Goal: Task Accomplishment & Management: Manage account settings

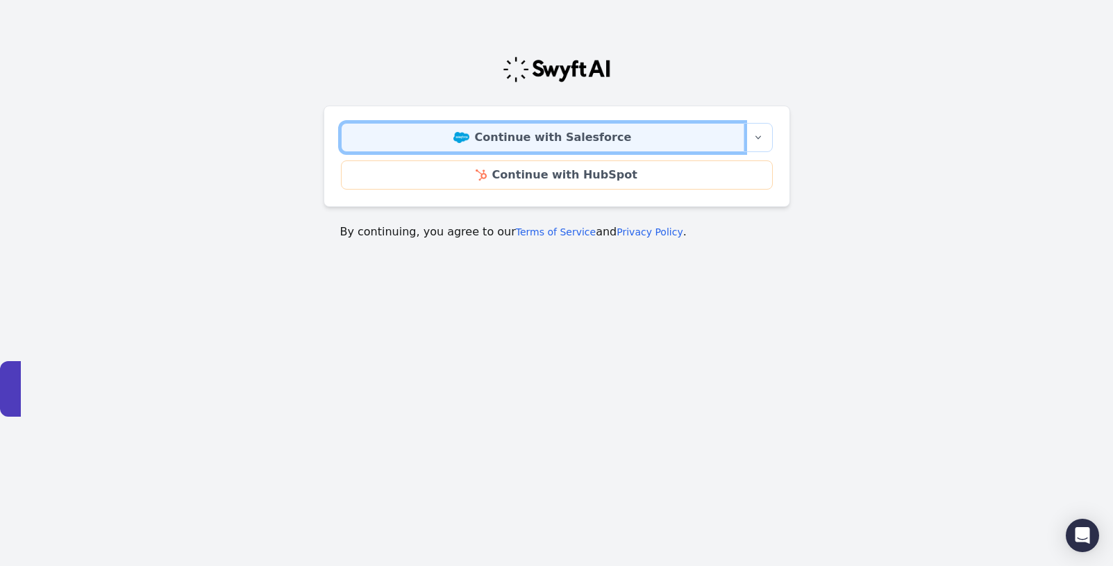
click at [606, 143] on link "Continue with Salesforce" at bounding box center [543, 137] width 404 height 29
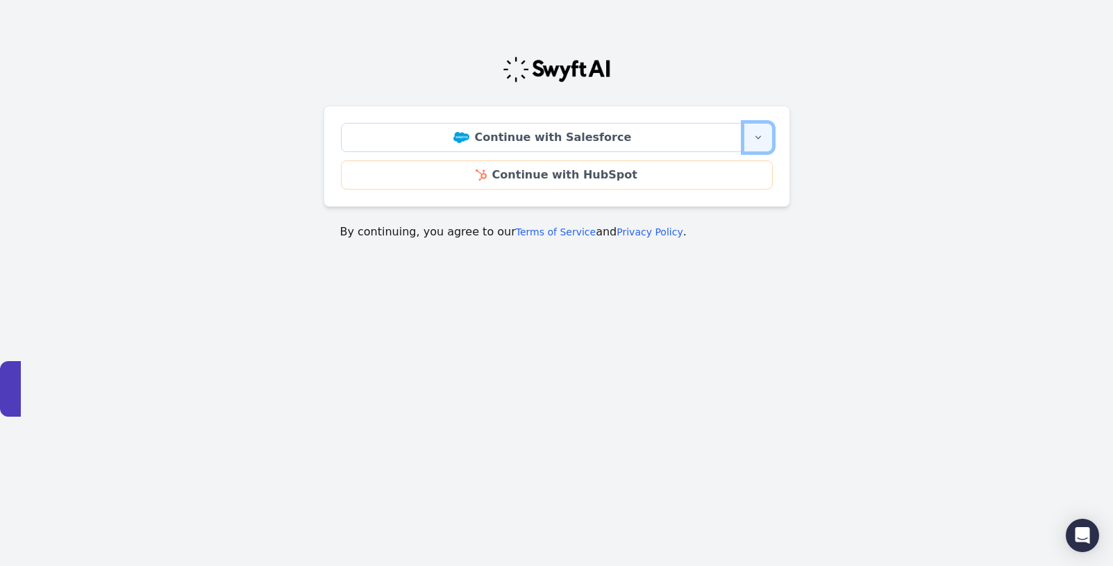
click at [758, 144] on button "More sign-in options" at bounding box center [758, 137] width 29 height 29
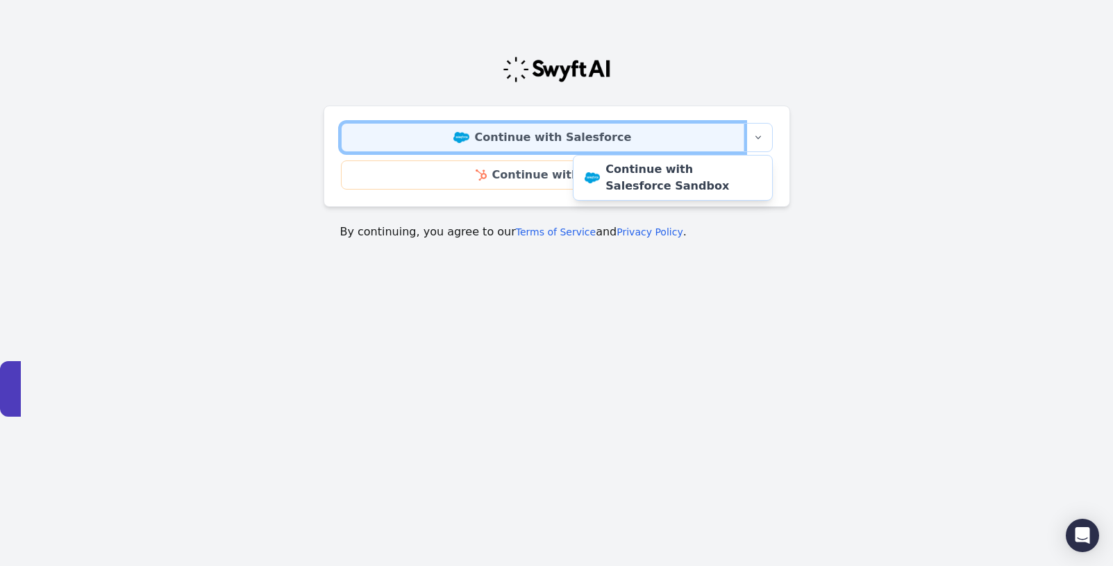
click at [690, 134] on link "Continue with Salesforce" at bounding box center [543, 137] width 404 height 29
